Goal: Information Seeking & Learning: Learn about a topic

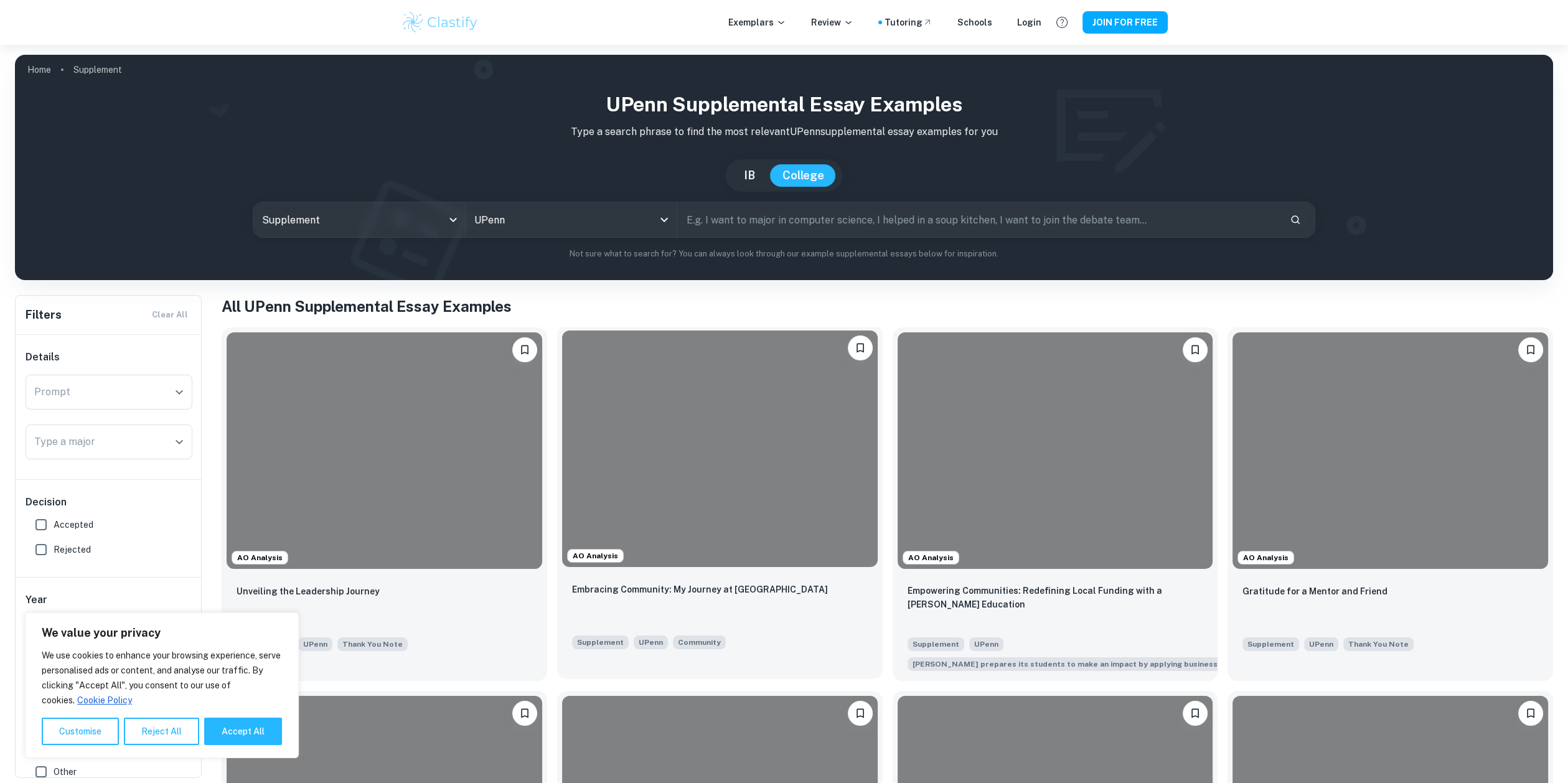
click at [824, 504] on div at bounding box center [720, 449] width 316 height 236
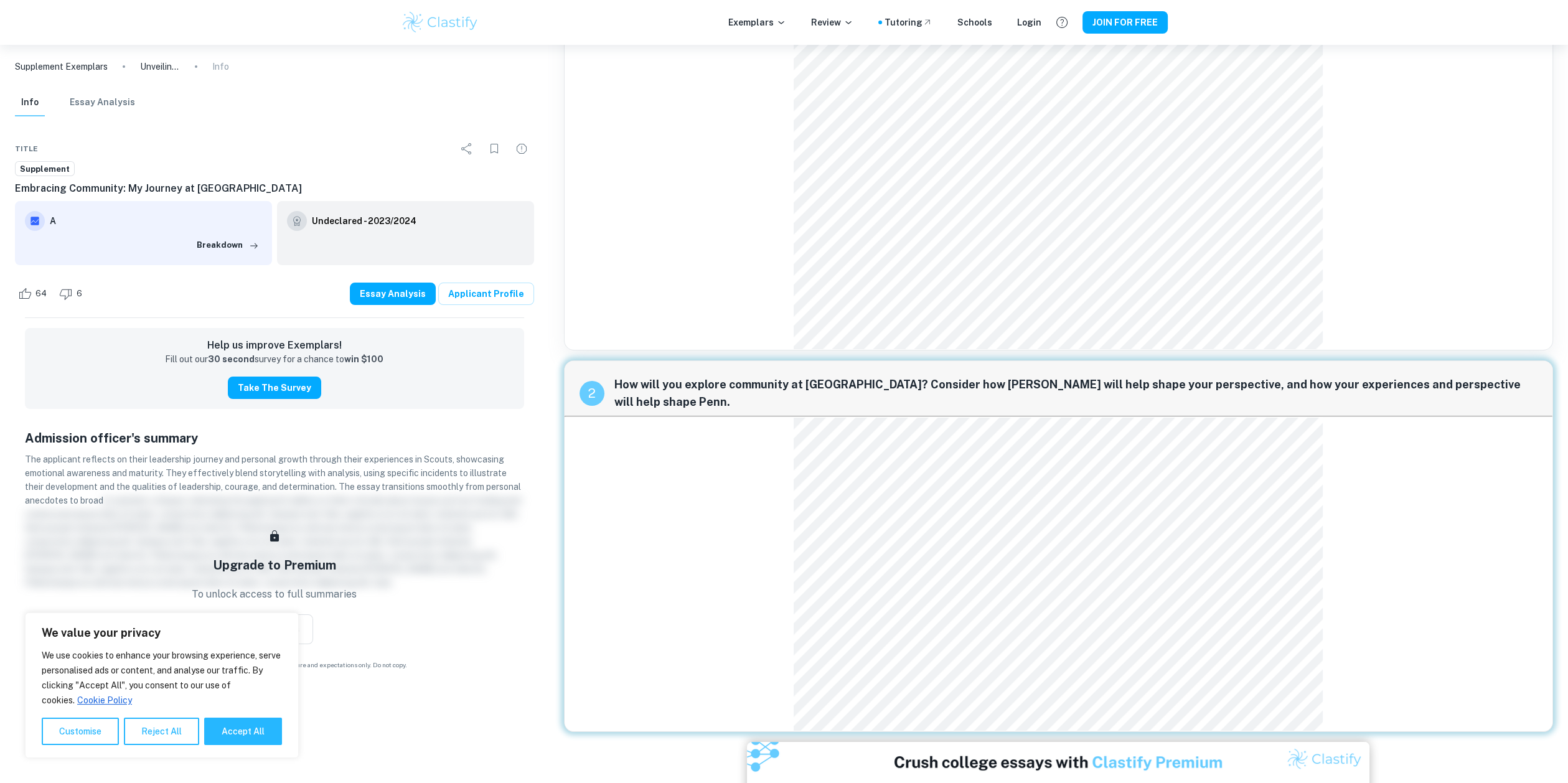
scroll to position [53, 0]
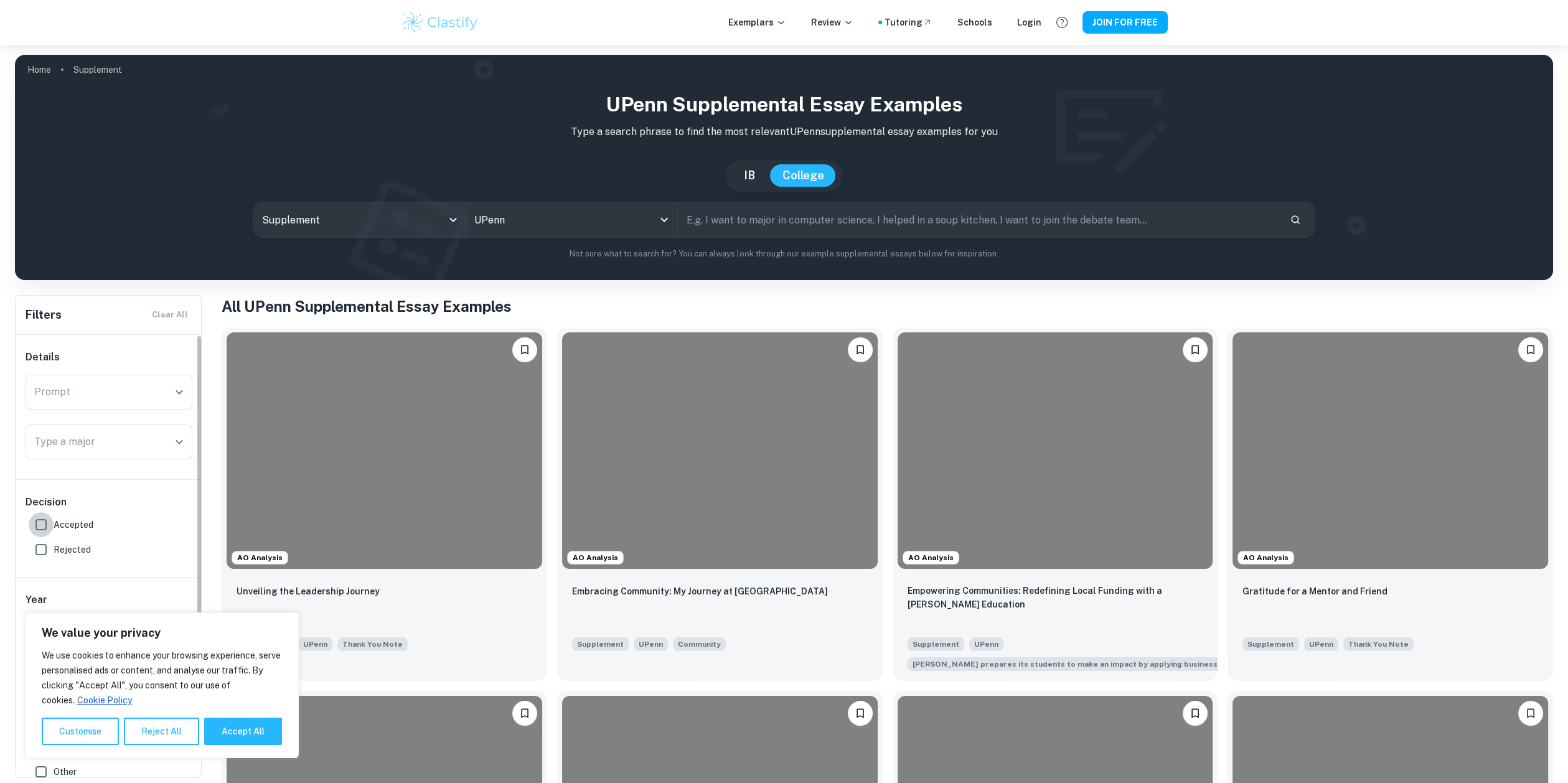
click at [36, 526] on input "Accepted" at bounding box center [41, 525] width 25 height 25
checkbox input "true"
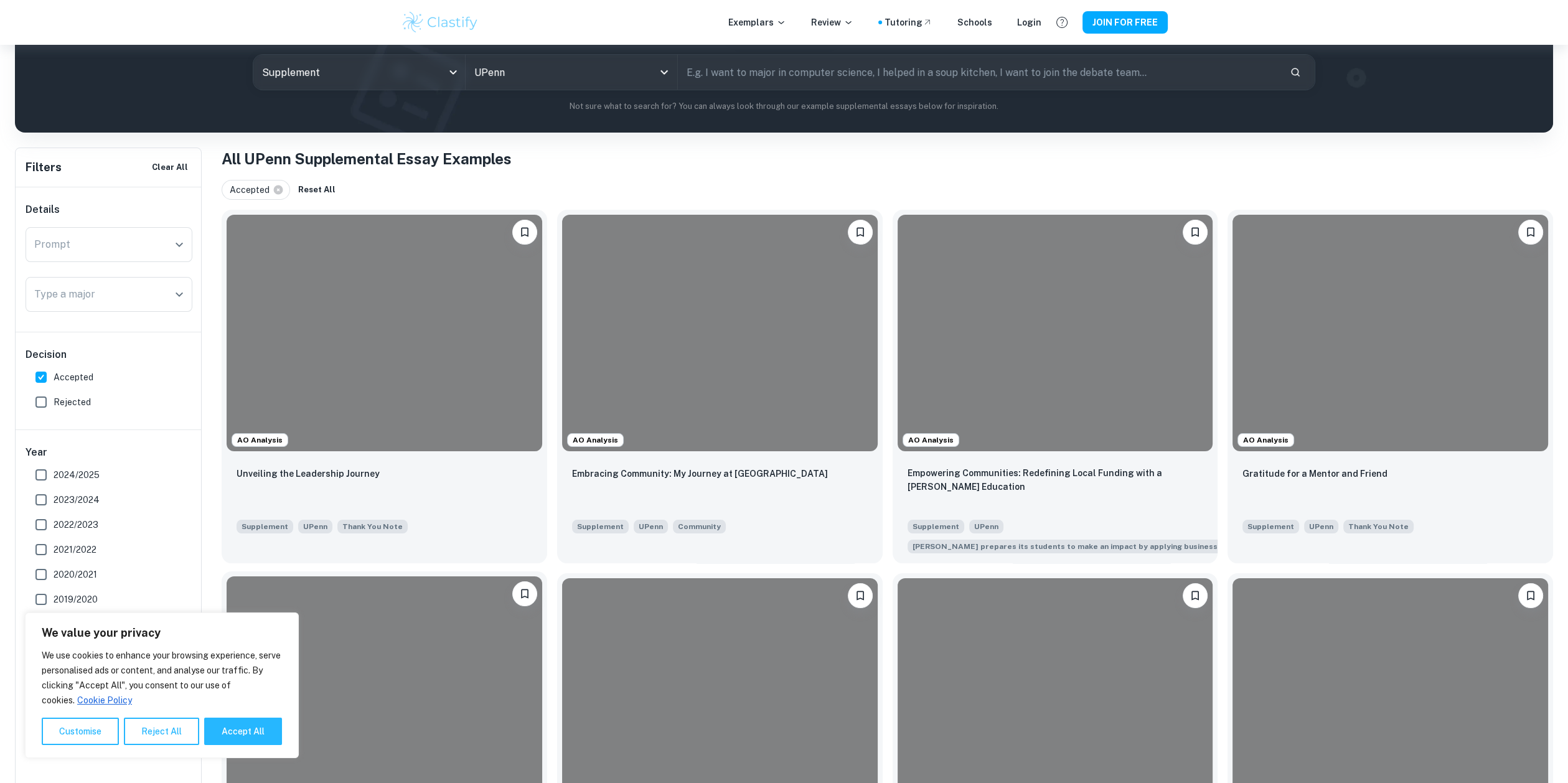
scroll to position [187, 0]
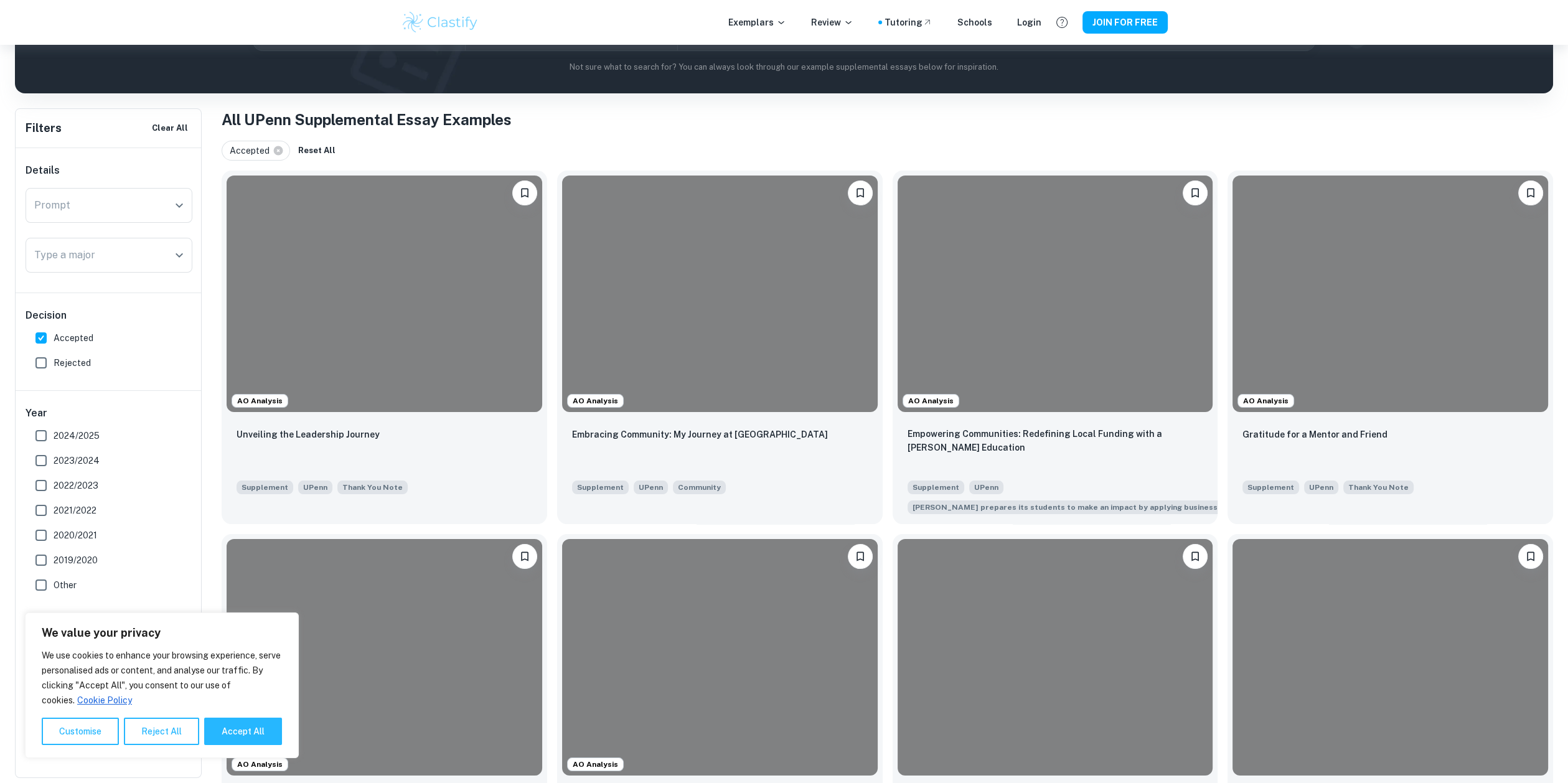
click at [55, 426] on label "2024/2025" at bounding box center [106, 436] width 154 height 25
click at [54, 426] on input "2024/2025" at bounding box center [41, 436] width 25 height 25
checkbox input "true"
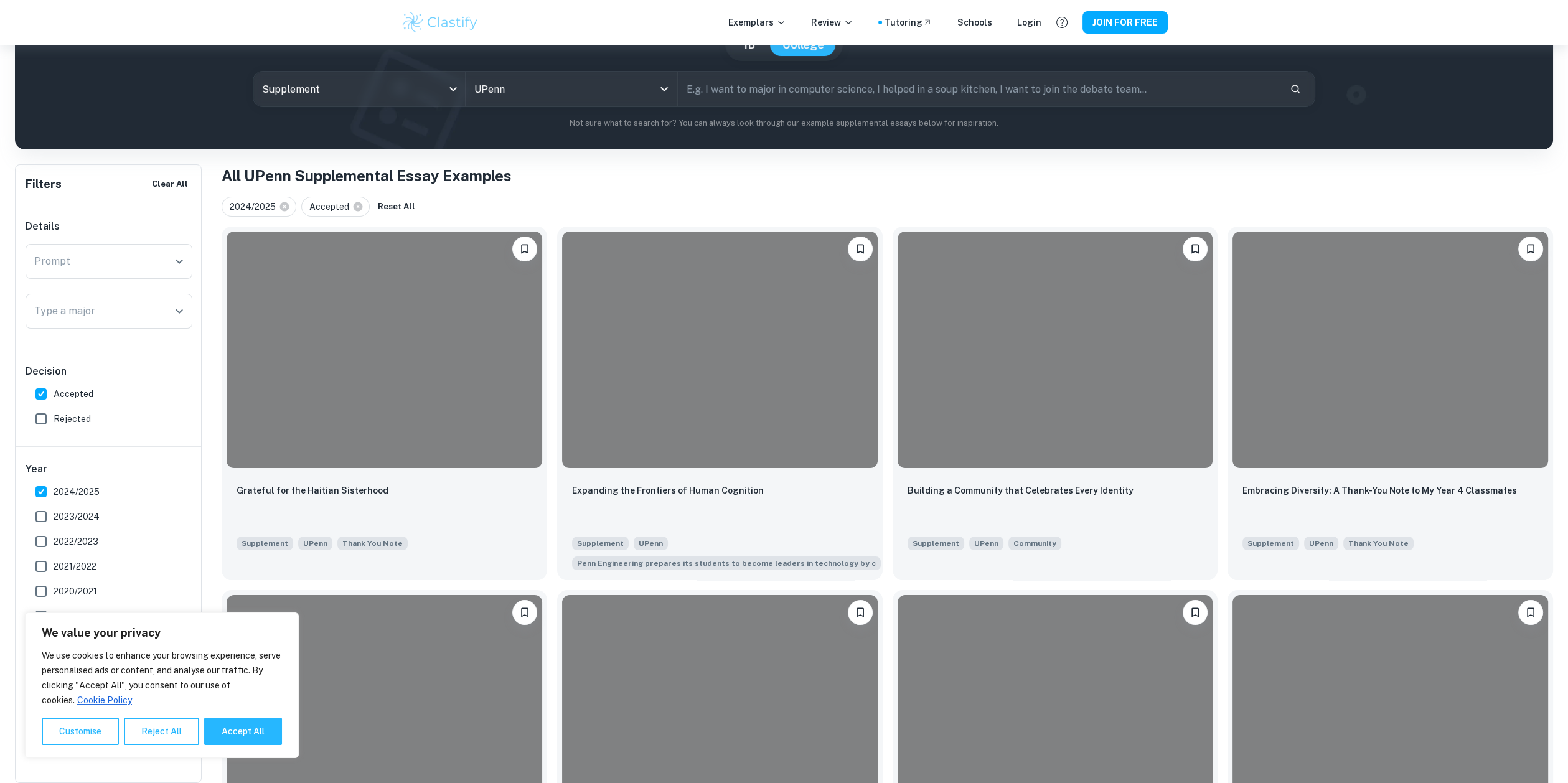
scroll to position [229, 0]
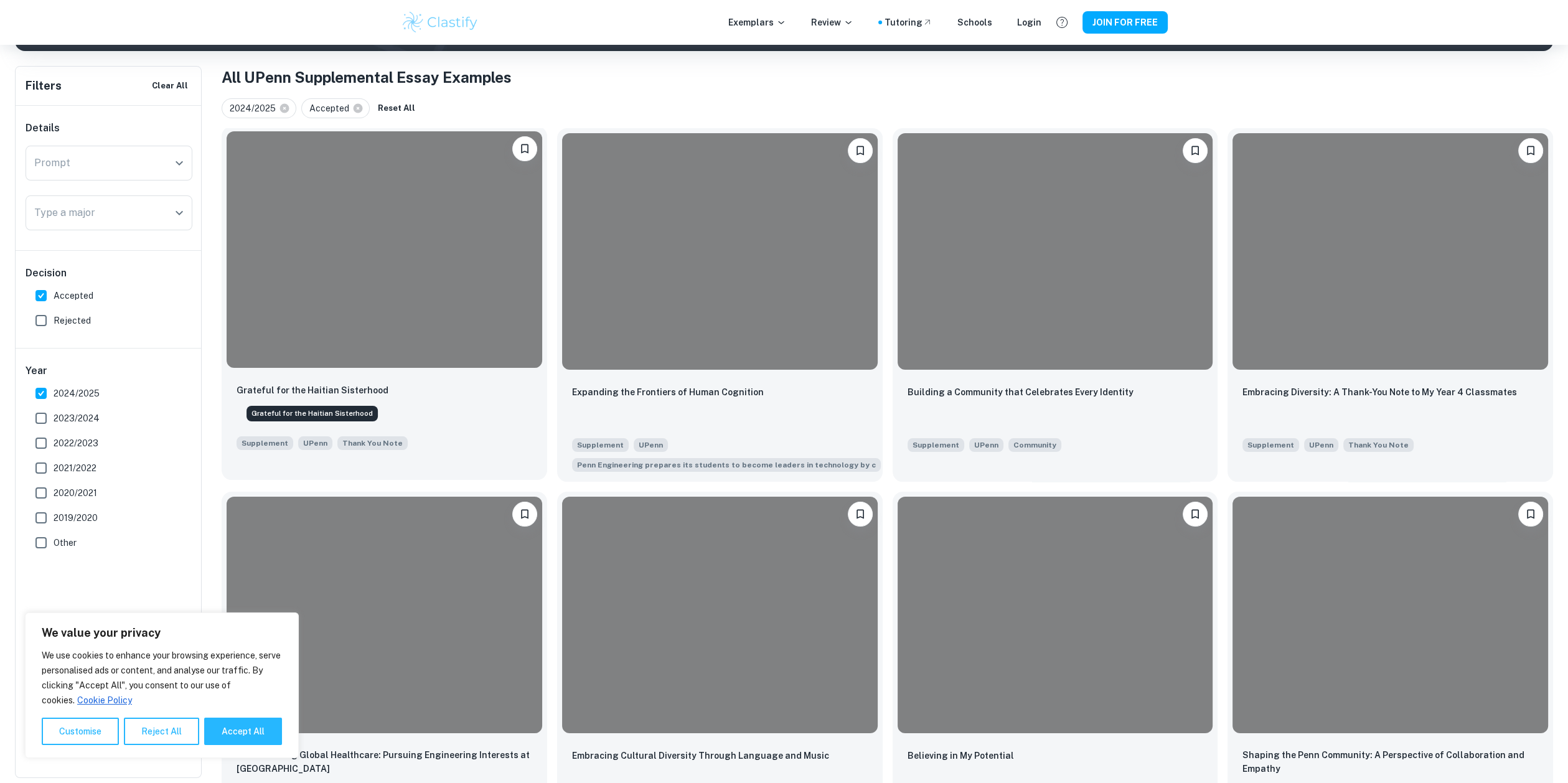
click at [348, 390] on p "Grateful for the Haitian Sisterhood" at bounding box center [313, 390] width 152 height 14
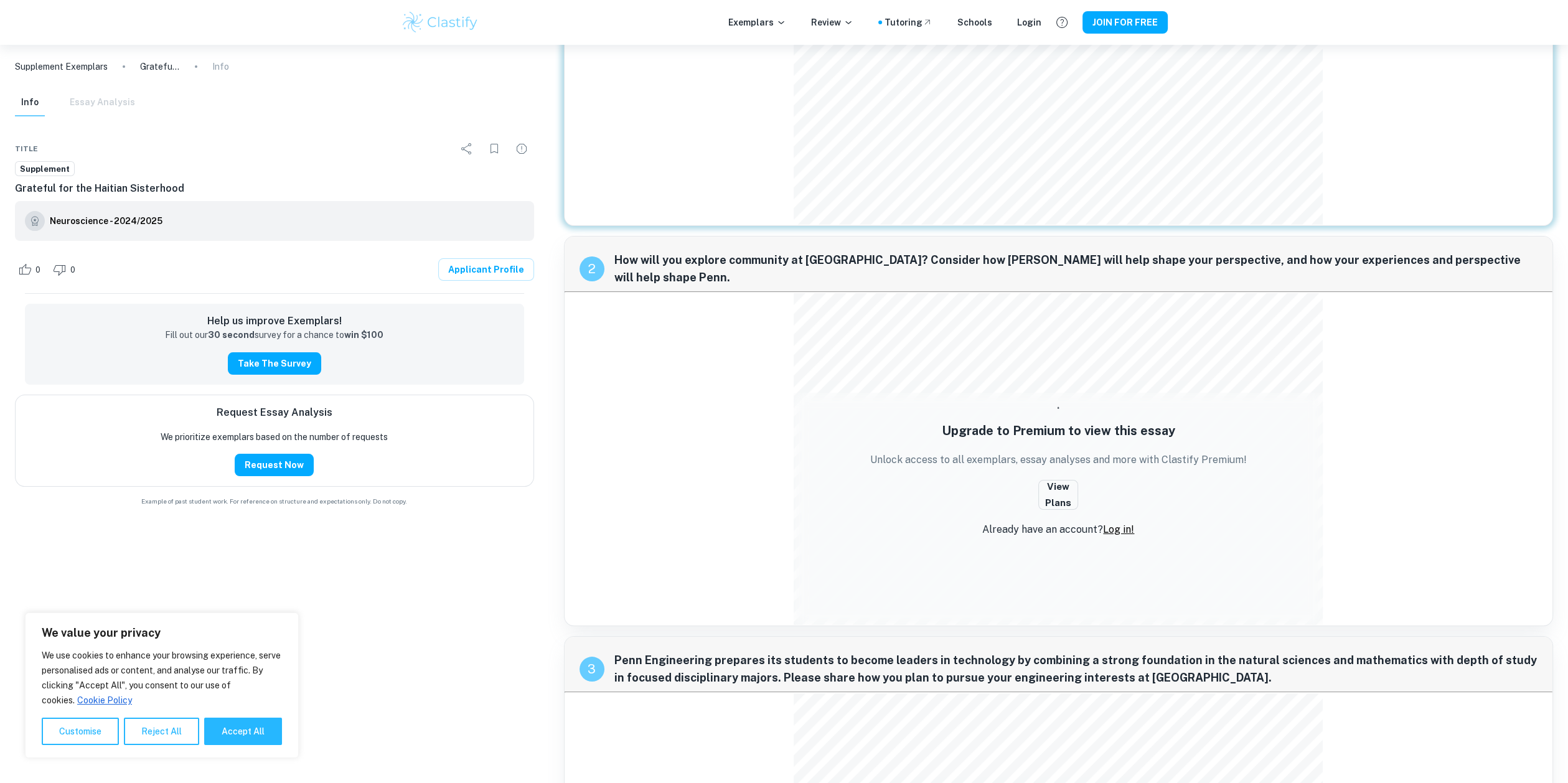
scroll to position [585, 0]
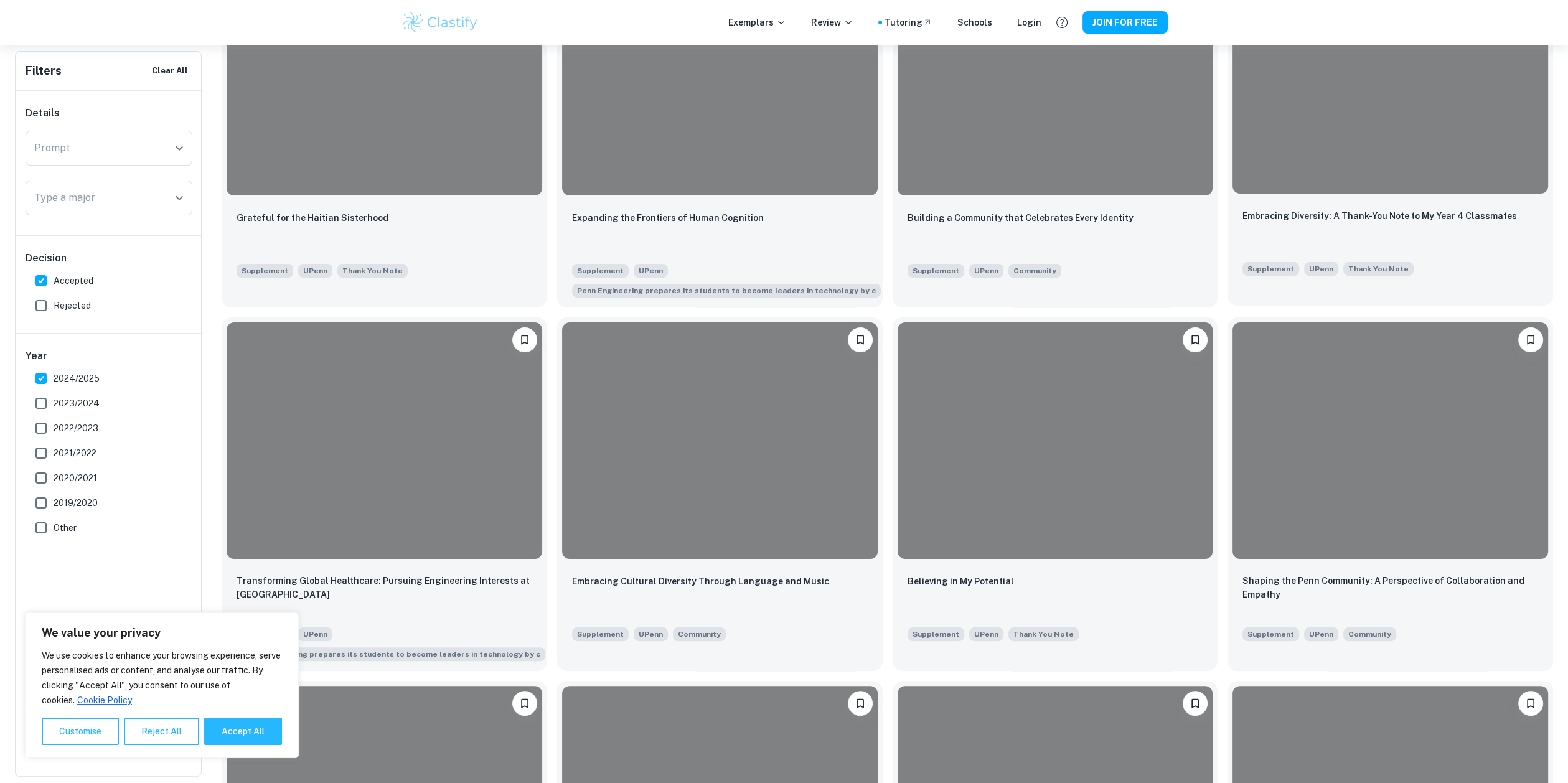
scroll to position [354, 0]
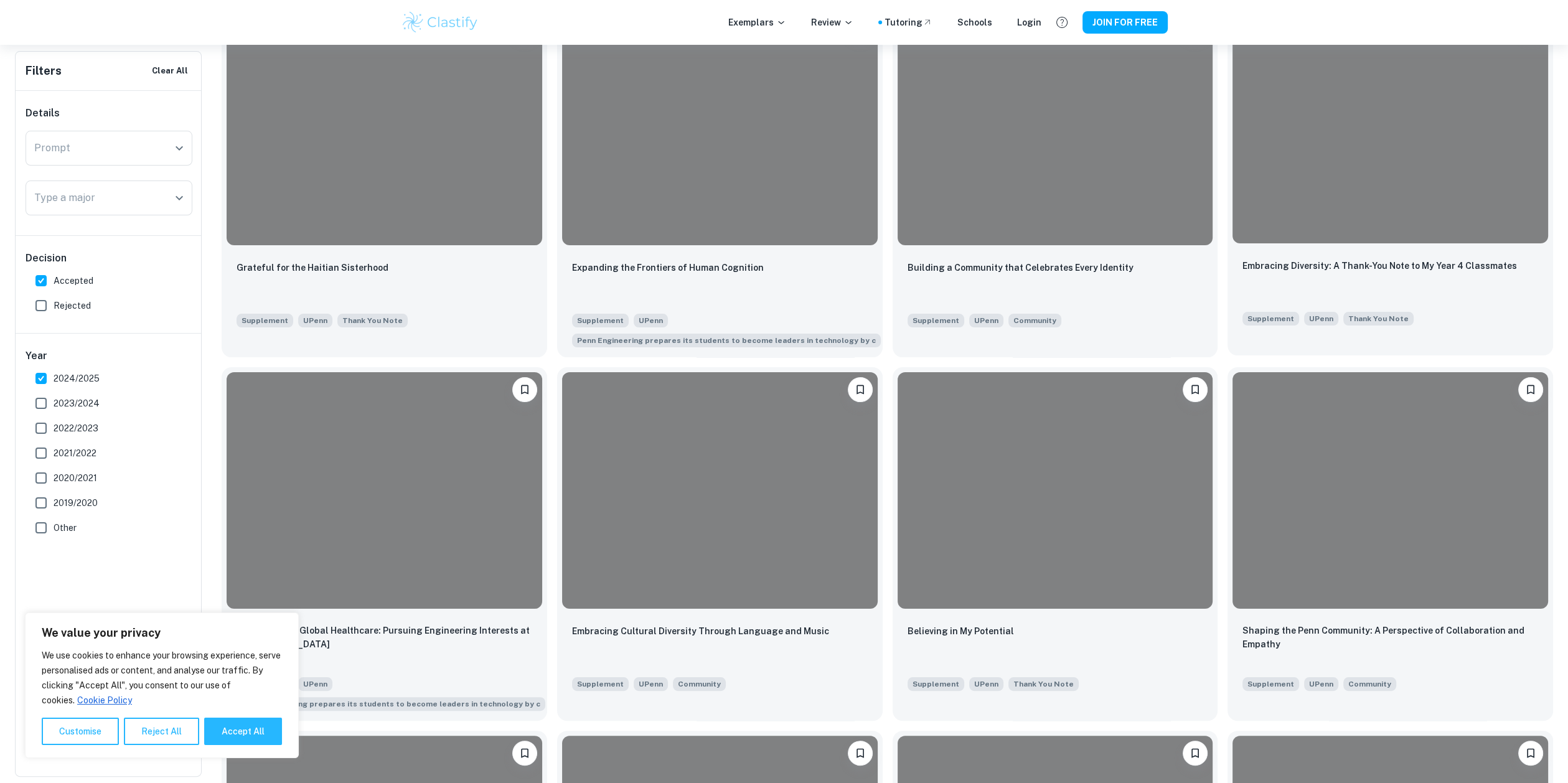
click at [1398, 267] on p "Embracing Diversity: A Thank-You Note to My Year 4 Classmates" at bounding box center [1380, 265] width 275 height 14
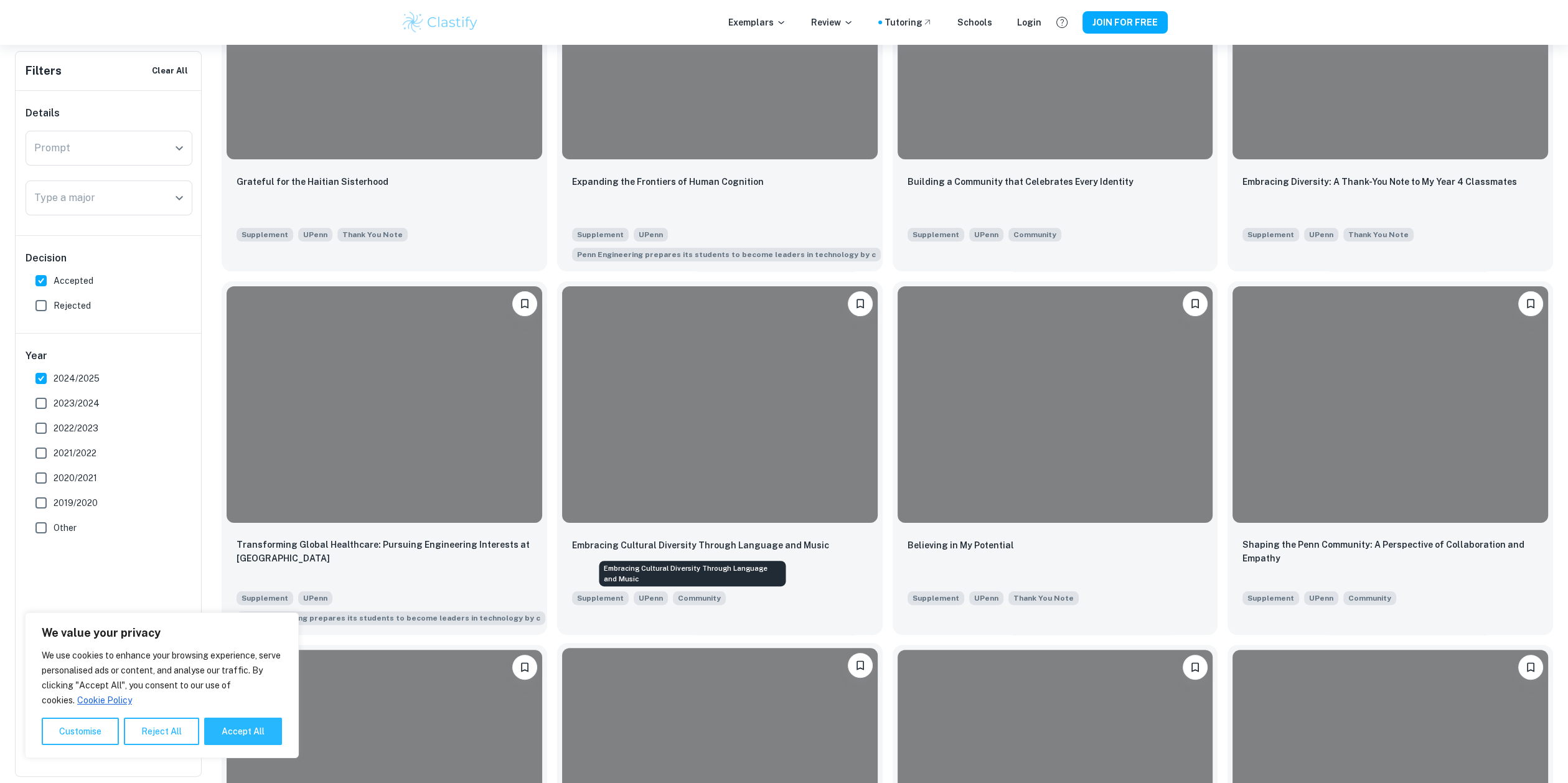
scroll to position [478, 0]
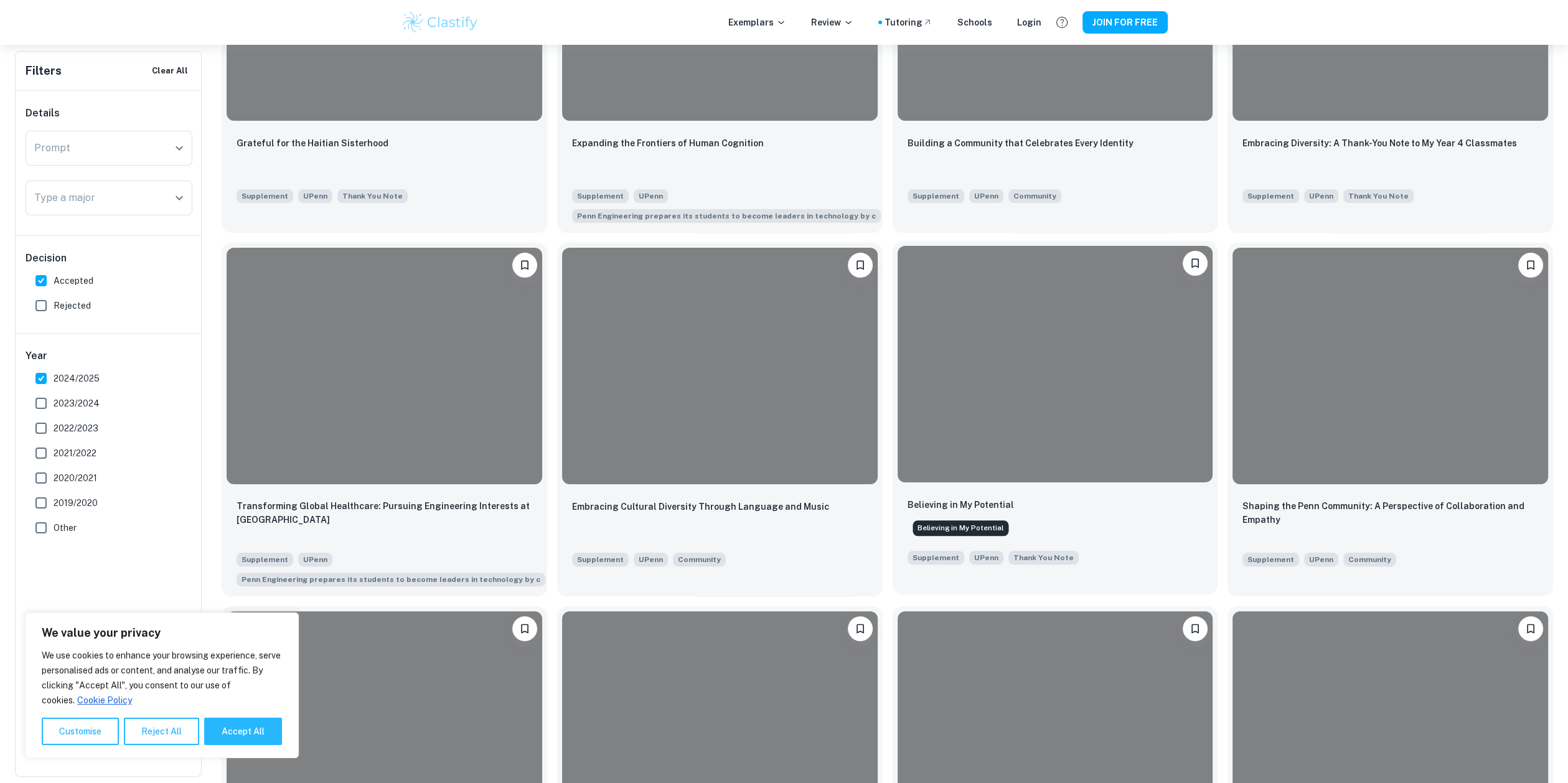
click at [1001, 505] on p "Believing in My Potential" at bounding box center [961, 504] width 107 height 14
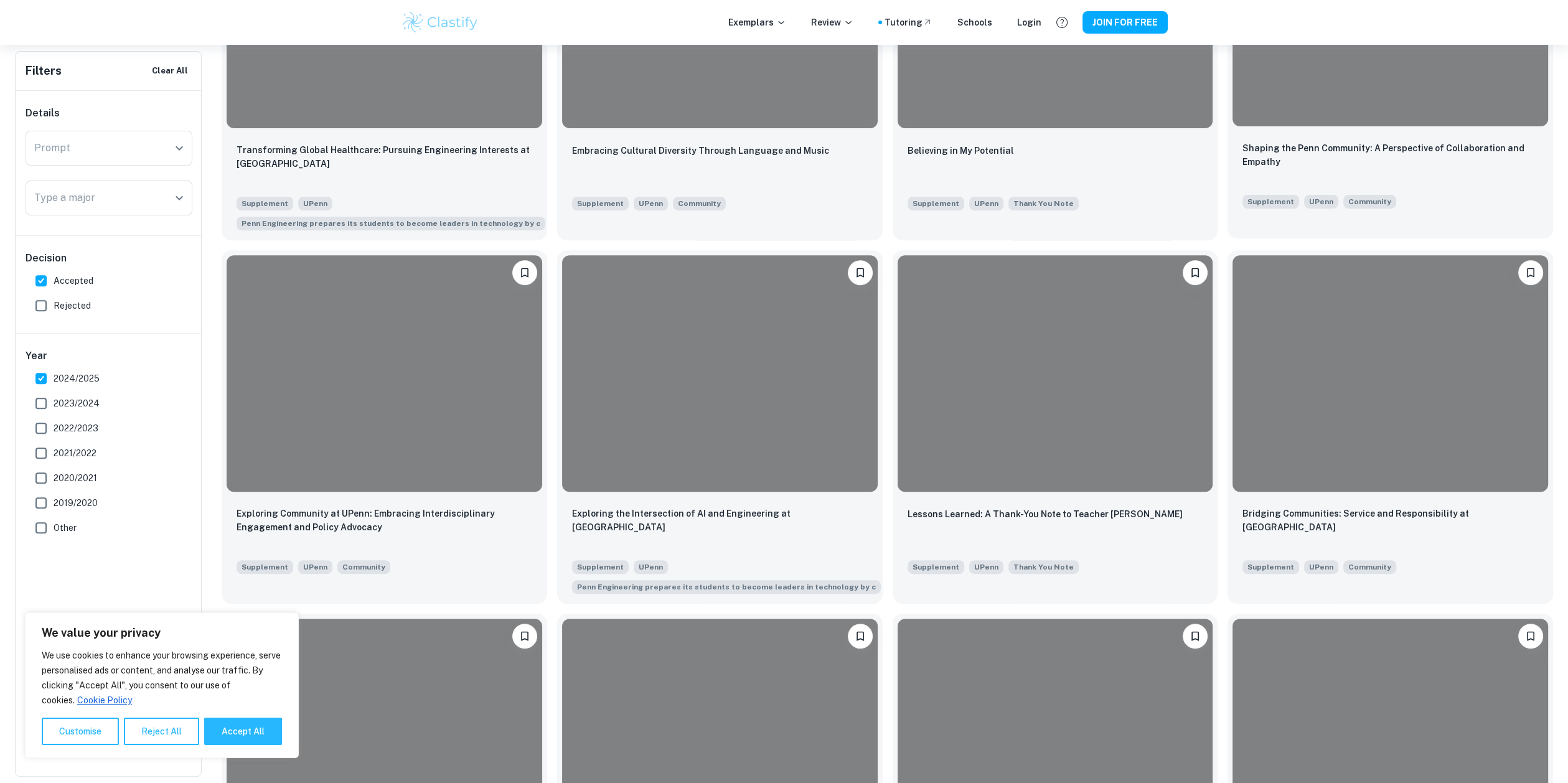
scroll to position [852, 0]
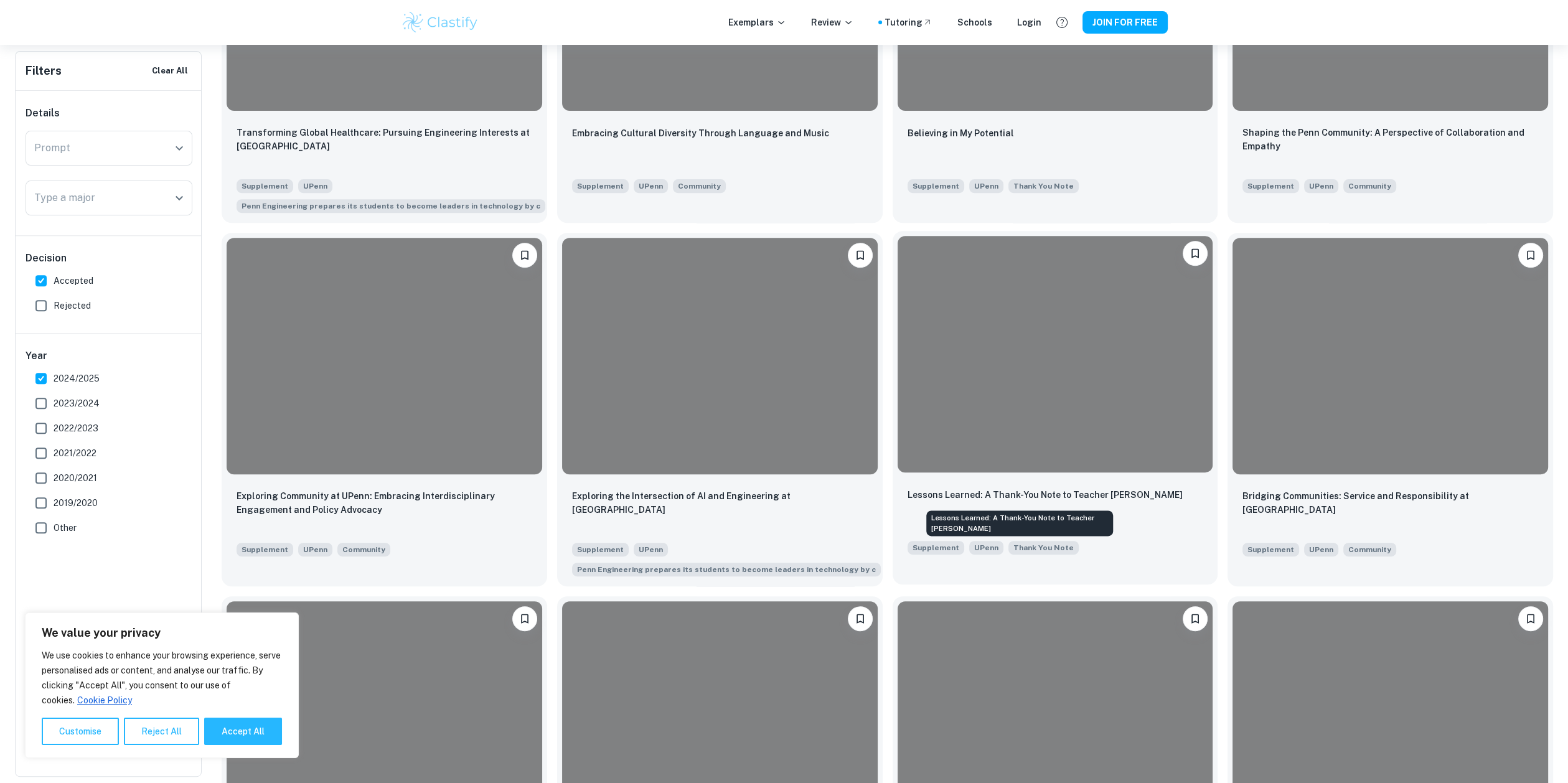
click at [1038, 499] on p "Lessons Learned: A Thank-You Note to Teacher [PERSON_NAME]" at bounding box center [1045, 494] width 275 height 14
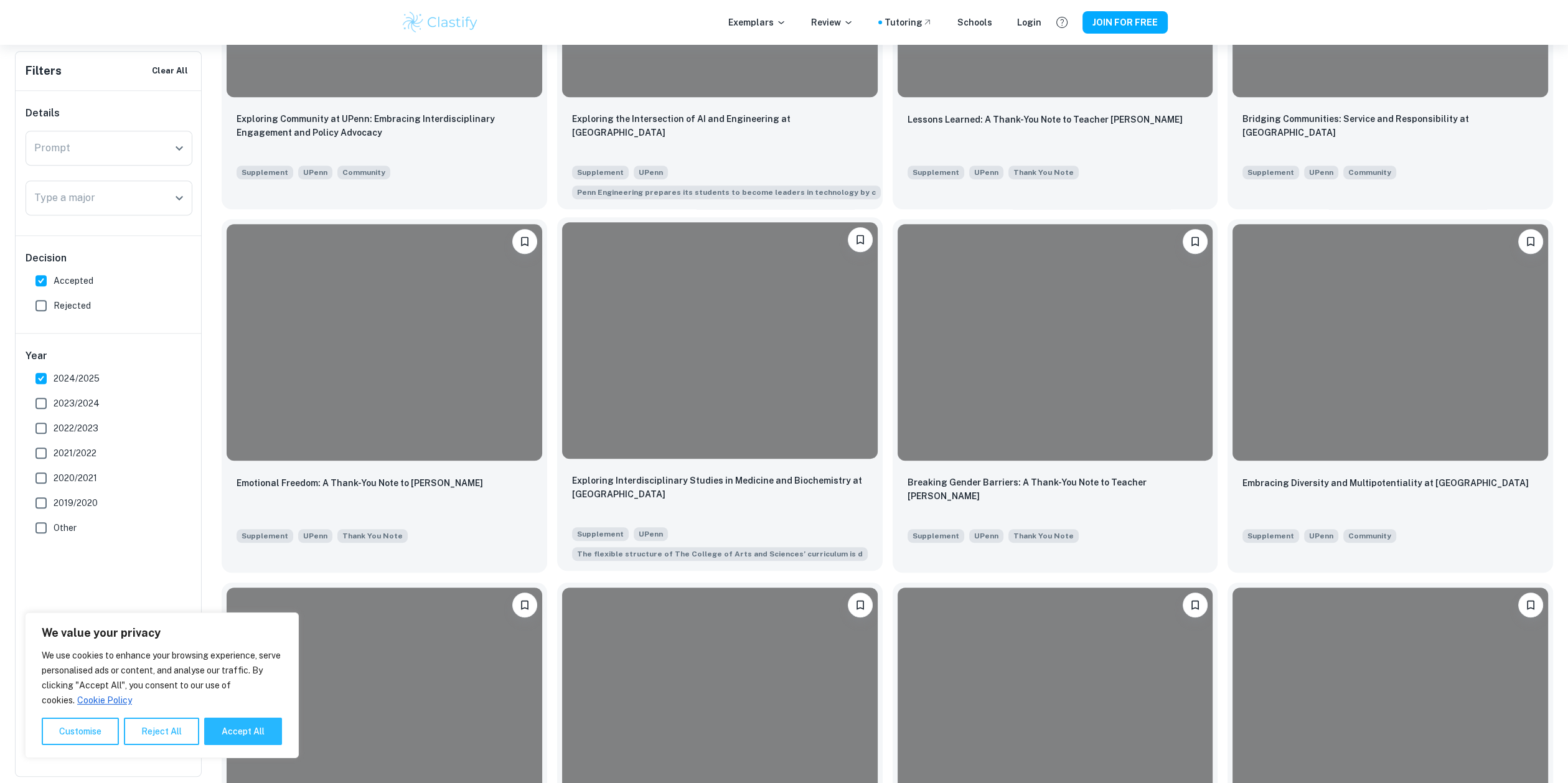
scroll to position [1287, 0]
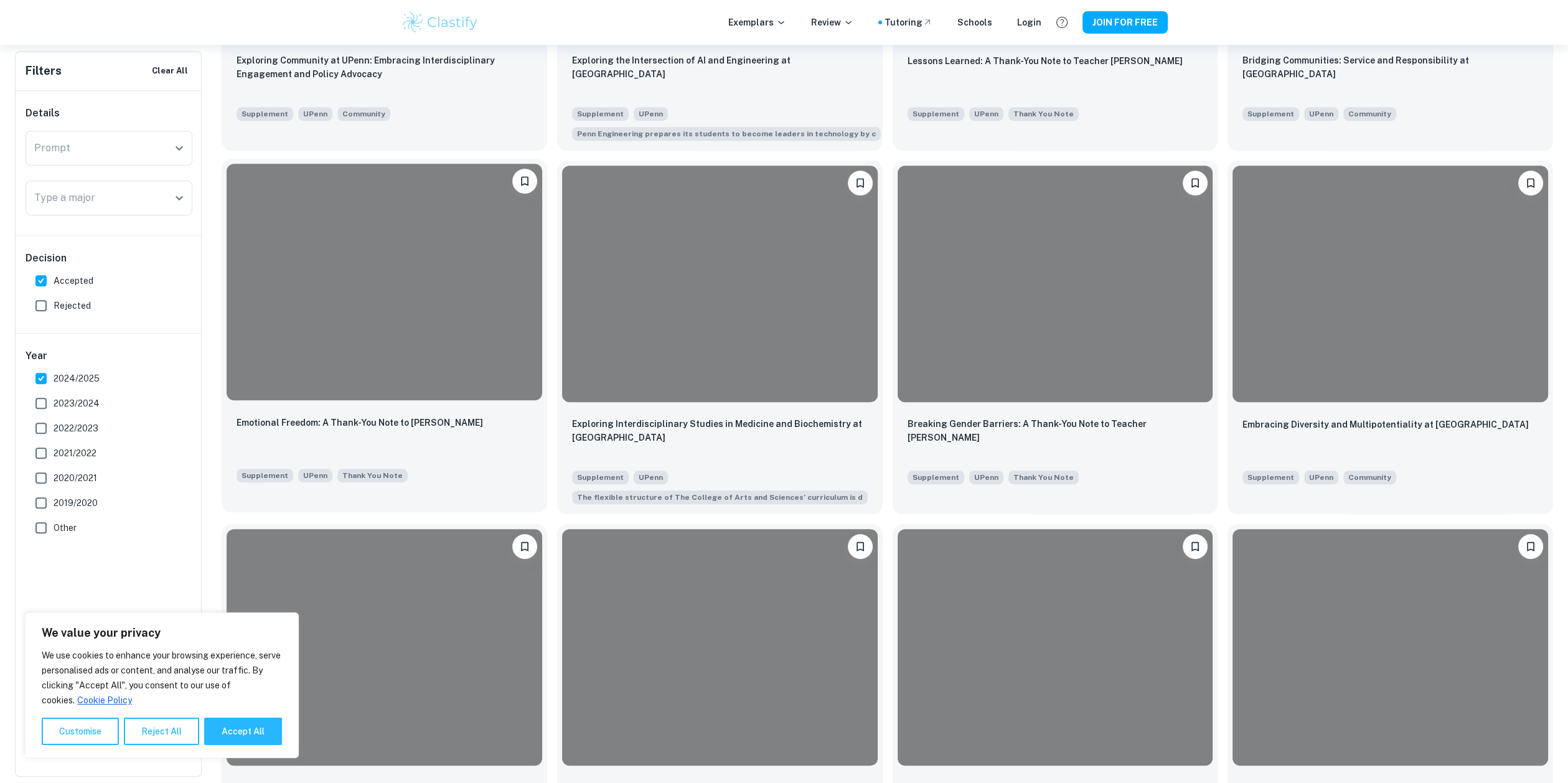
click at [367, 416] on p "Emotional Freedom: A Thank-You Note to [PERSON_NAME]" at bounding box center [360, 423] width 246 height 14
